Goal: Task Accomplishment & Management: Manage account settings

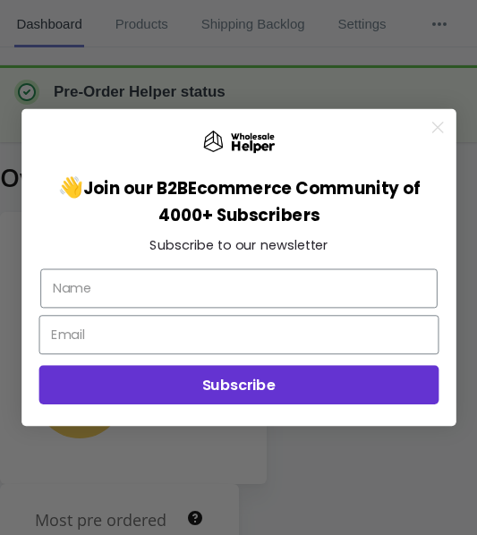
click at [437, 124] on circle "Close dialog" at bounding box center [437, 127] width 24 height 24
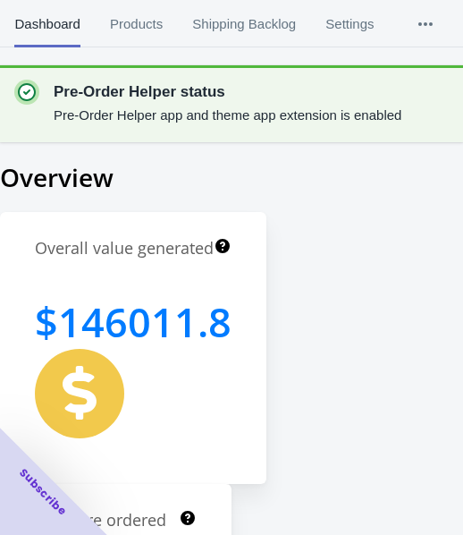
click at [138, 19] on span "Products" at bounding box center [136, 24] width 54 height 46
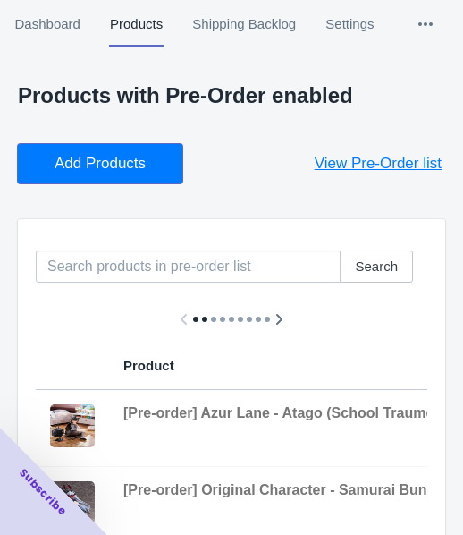
click at [112, 174] on button "Add Products" at bounding box center [100, 163] width 165 height 39
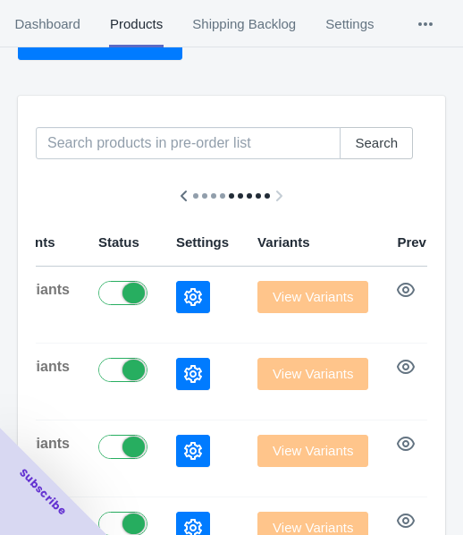
scroll to position [110, 0]
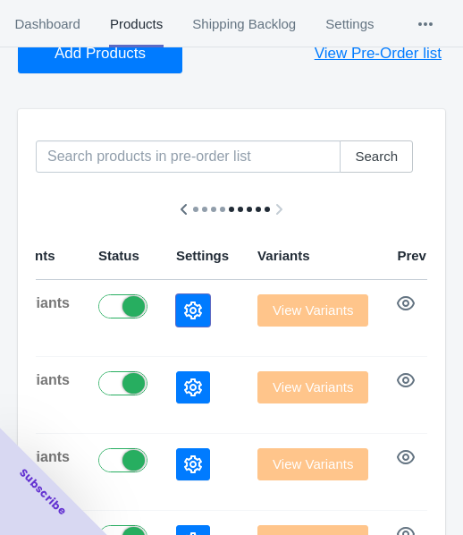
click at [184, 313] on icon "button" at bounding box center [193, 310] width 18 height 18
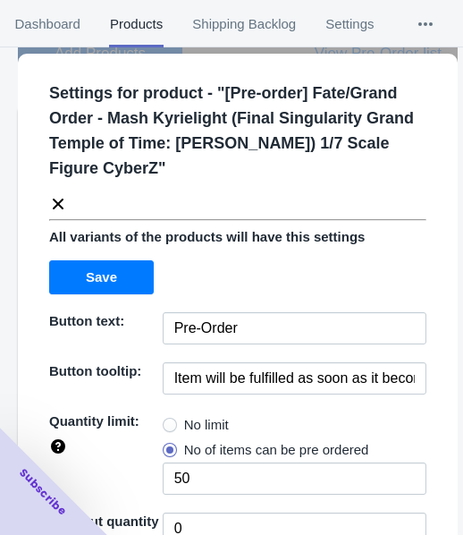
drag, startPoint x: 182, startPoint y: 412, endPoint x: 201, endPoint y: 360, distance: 55.2
click at [182, 413] on label "No limit" at bounding box center [196, 424] width 66 height 25
click at [168, 420] on input "No limit" at bounding box center [167, 420] width 1 height 1
radio input "true"
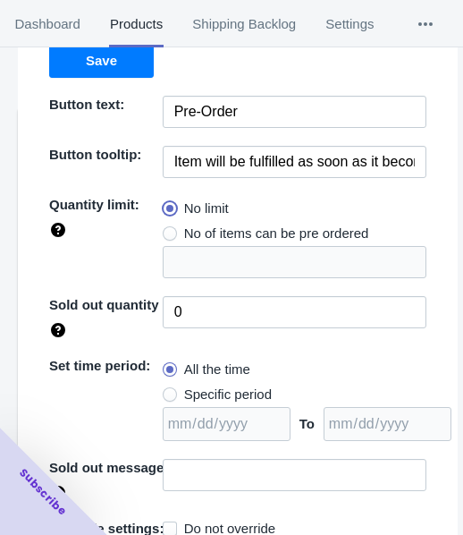
scroll to position [284, 0]
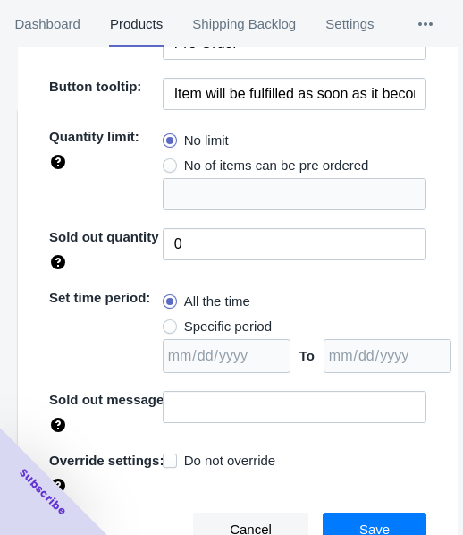
click at [243, 325] on span "Specific period" at bounding box center [228, 326] width 88 height 18
click at [168, 323] on input "Specific period" at bounding box center [167, 322] width 1 height 1
radio input "true"
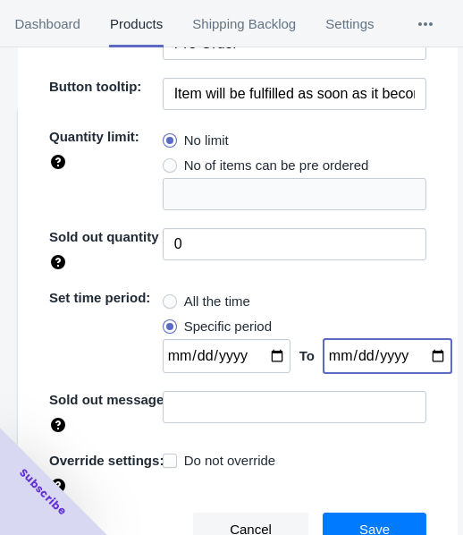
click at [422, 353] on input "date" at bounding box center [388, 356] width 128 height 34
type input "[DATE]"
click at [267, 348] on input "date" at bounding box center [227, 356] width 128 height 34
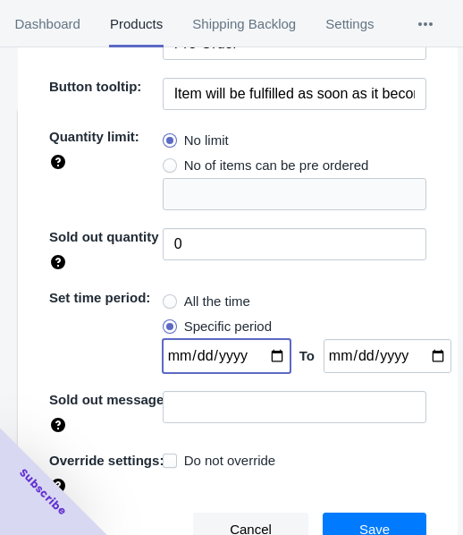
type input "[DATE]"
click at [359, 525] on span "Save" at bounding box center [374, 529] width 30 height 14
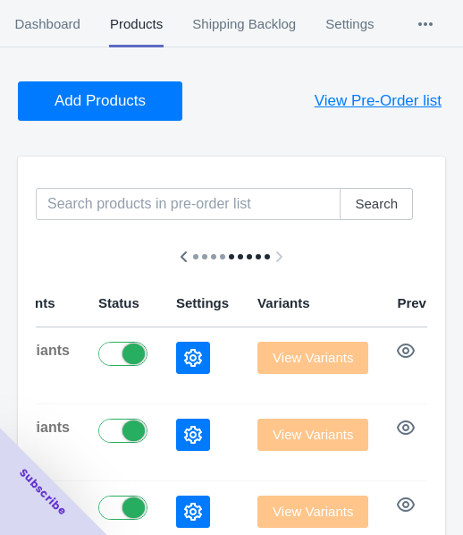
scroll to position [0, 0]
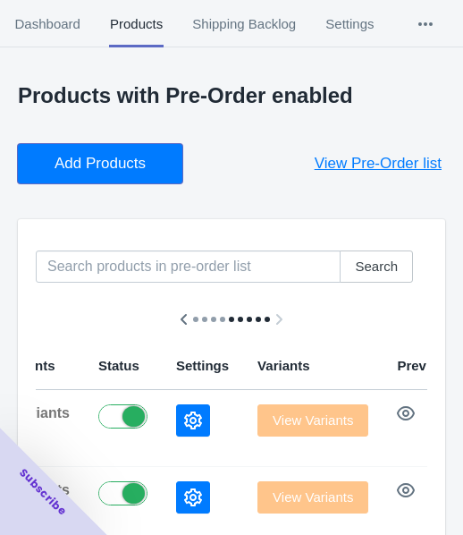
click at [112, 151] on button "Add Products" at bounding box center [100, 163] width 165 height 39
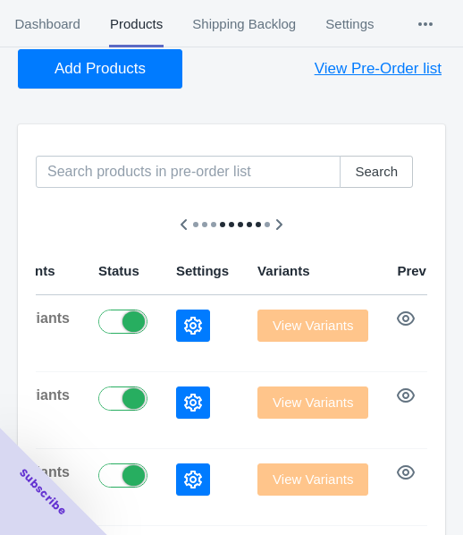
scroll to position [179, 0]
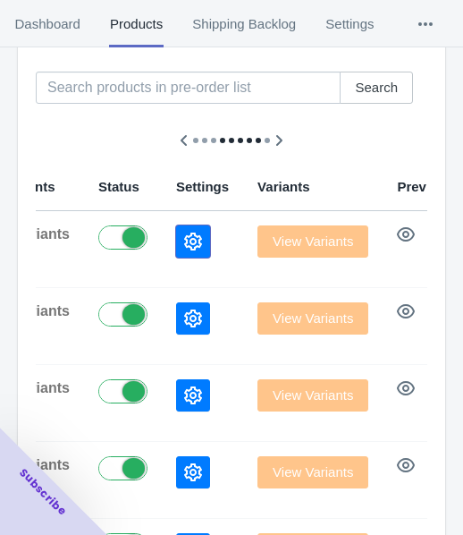
click at [176, 246] on button "button" at bounding box center [193, 241] width 34 height 32
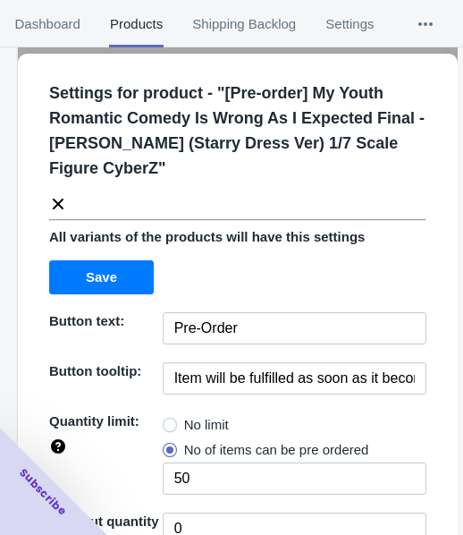
click at [184, 420] on span "No limit" at bounding box center [206, 425] width 45 height 18
click at [168, 420] on input "No limit" at bounding box center [167, 420] width 1 height 1
radio input "true"
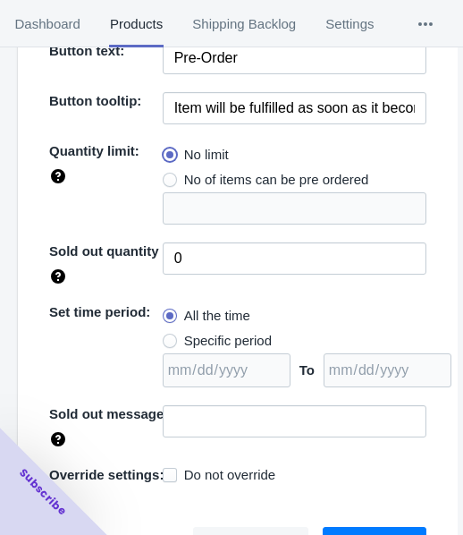
scroll to position [284, 0]
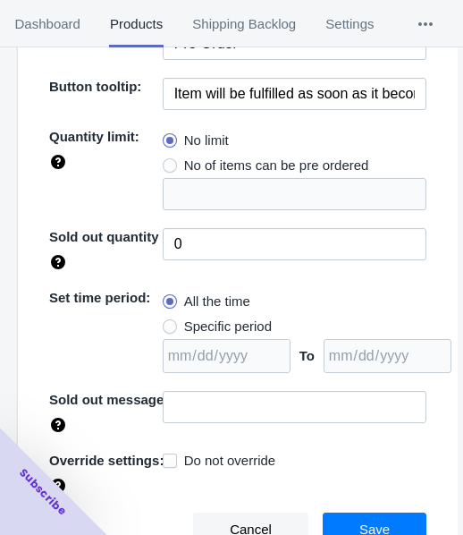
click at [228, 331] on span "Specific period" at bounding box center [228, 326] width 88 height 18
click at [168, 323] on input "Specific period" at bounding box center [167, 322] width 1 height 1
radio input "true"
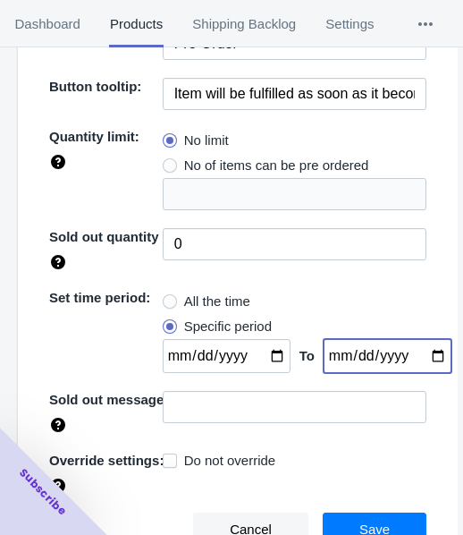
click at [415, 353] on input "date" at bounding box center [388, 356] width 128 height 34
type input "[DATE]"
click at [262, 351] on input "date" at bounding box center [227, 356] width 128 height 34
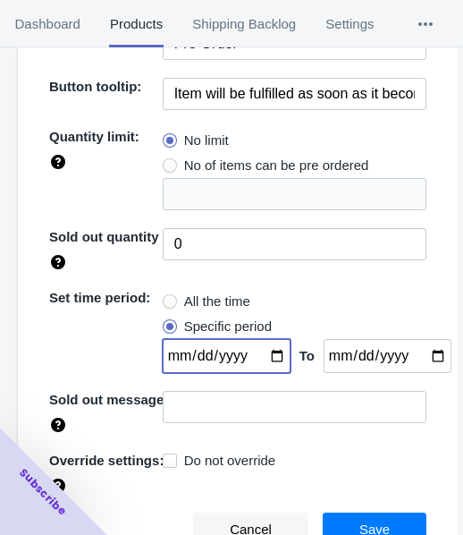
type input "[DATE]"
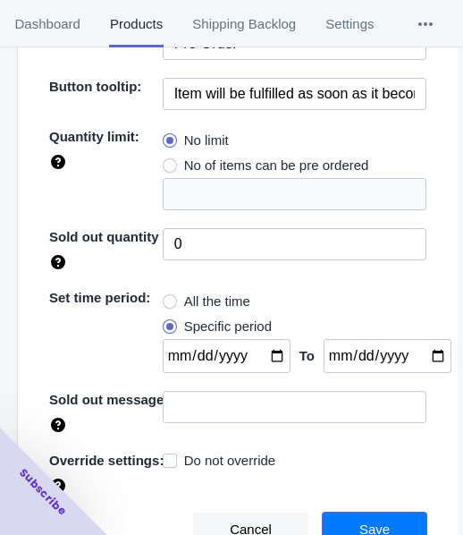
click at [348, 518] on button "Save" at bounding box center [375, 529] width 104 height 34
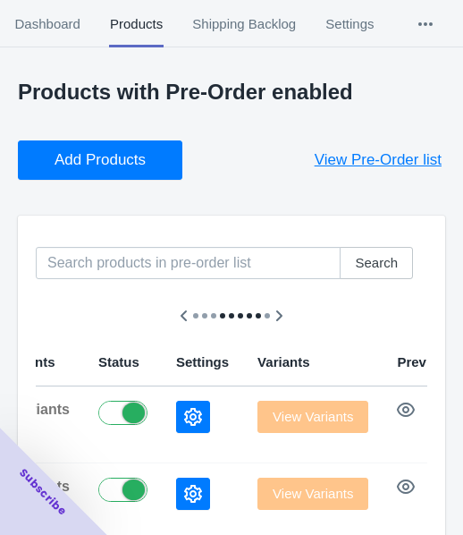
scroll to position [0, 0]
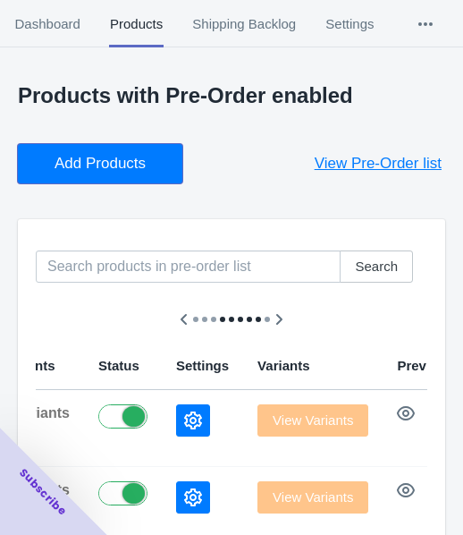
click at [108, 159] on span "Add Products" at bounding box center [100, 164] width 91 height 18
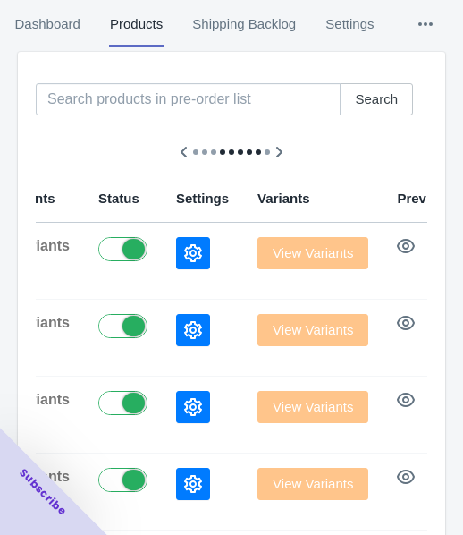
scroll to position [179, 0]
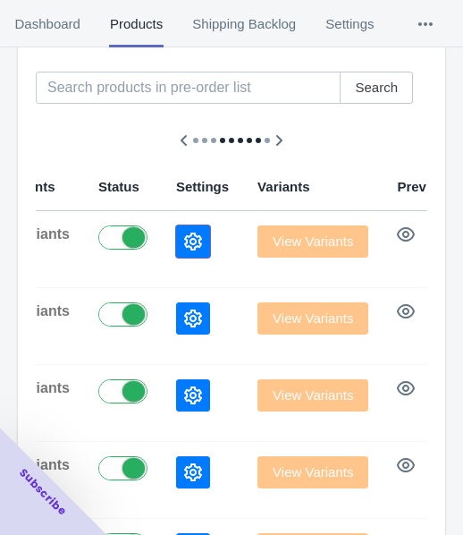
click at [176, 238] on button "button" at bounding box center [193, 241] width 34 height 32
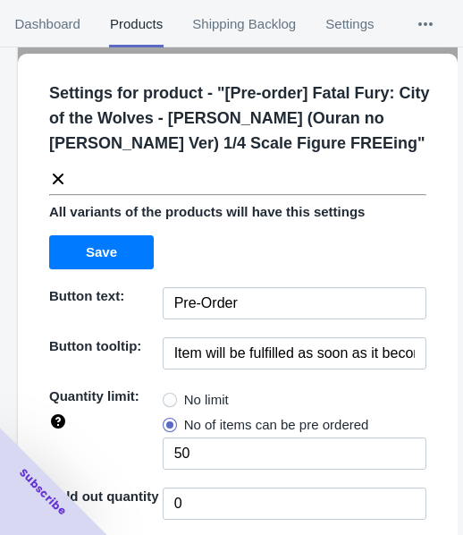
click at [191, 392] on span "No limit" at bounding box center [206, 400] width 45 height 18
click at [168, 395] on input "No limit" at bounding box center [167, 395] width 1 height 1
radio input "true"
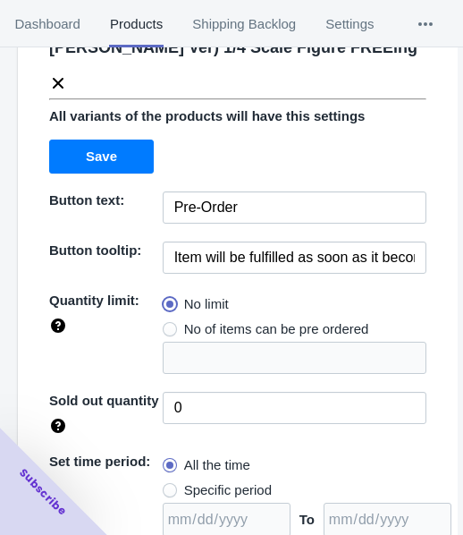
scroll to position [259, 0]
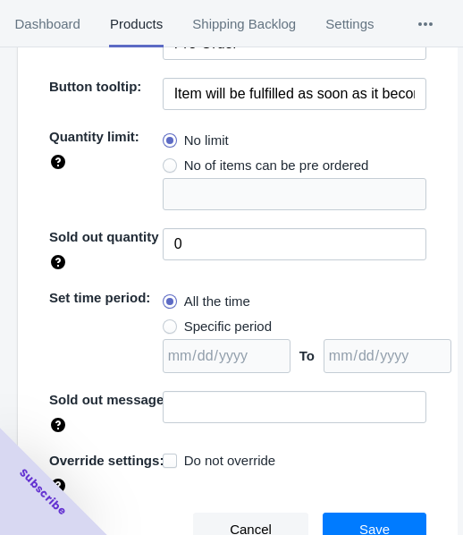
click at [243, 317] on span "Specific period" at bounding box center [228, 326] width 88 height 18
click at [168, 322] on input "Specific period" at bounding box center [167, 322] width 1 height 1
radio input "true"
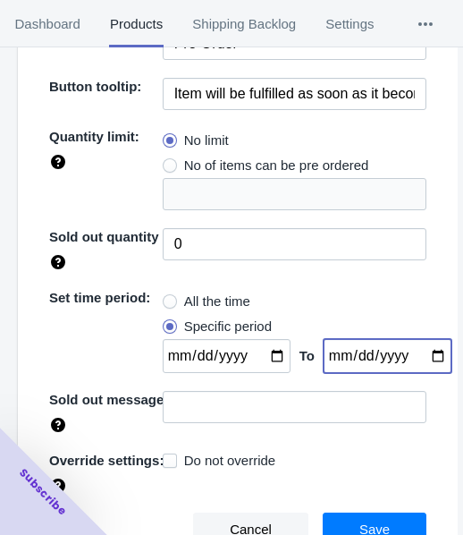
click at [418, 351] on input "date" at bounding box center [388, 356] width 128 height 34
type input "[DATE]"
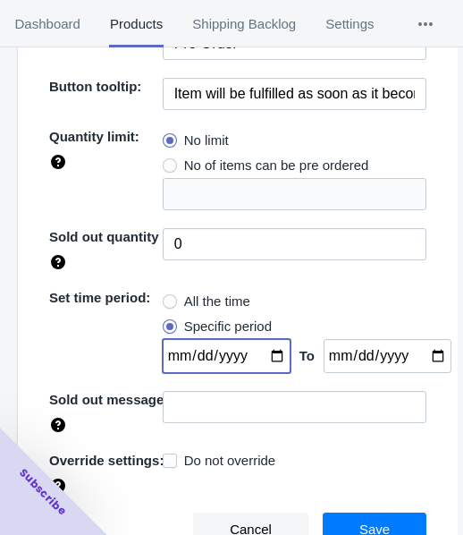
click at [271, 352] on input "date" at bounding box center [227, 356] width 128 height 34
type input "[DATE]"
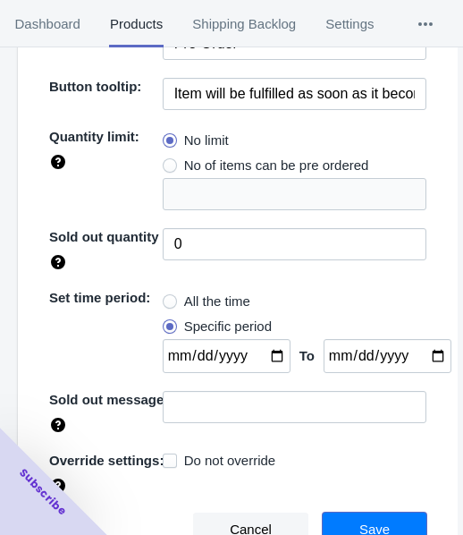
click at [385, 523] on button "Save" at bounding box center [375, 529] width 104 height 34
